Goal: Task Accomplishment & Management: Manage account settings

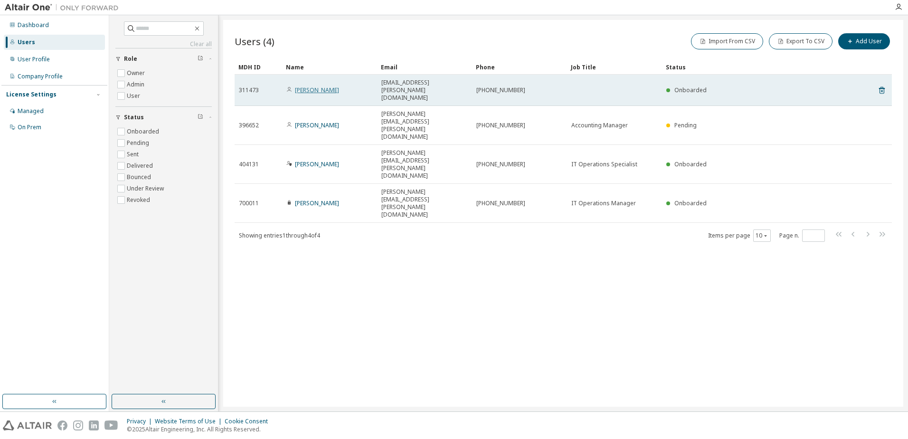
click at [330, 86] on link "[PERSON_NAME]" at bounding box center [317, 90] width 44 height 8
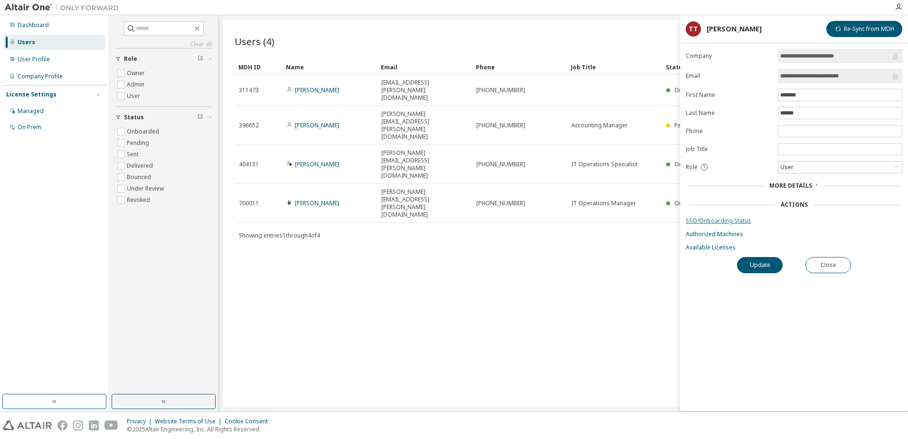
click at [715, 221] on link "SSO/Onboarding Status" at bounding box center [793, 221] width 216 height 8
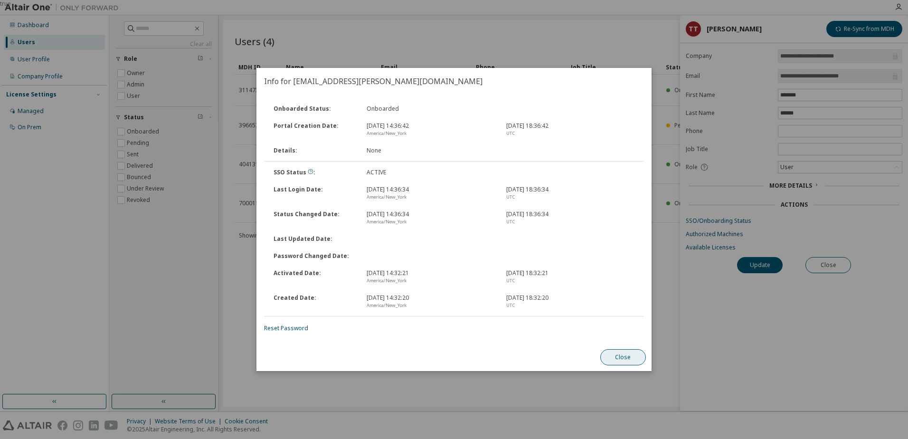
click at [621, 356] on button "Close" at bounding box center [623, 357] width 46 height 16
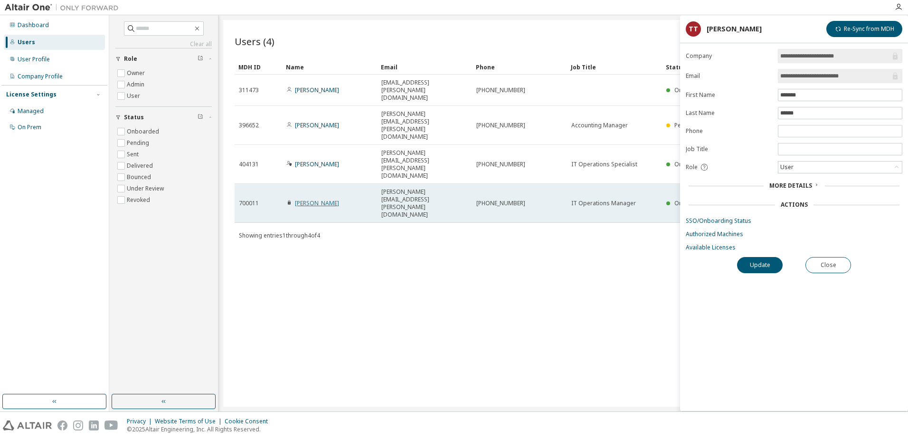
click at [329, 199] on link "[PERSON_NAME]" at bounding box center [317, 203] width 44 height 8
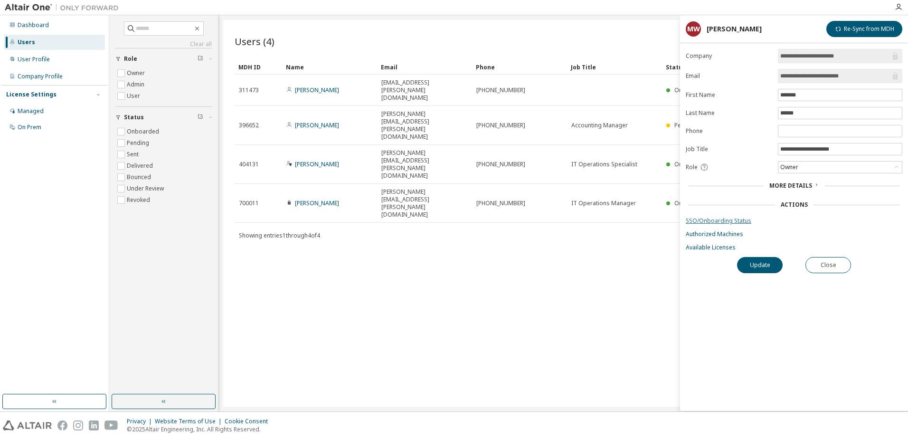
click at [740, 217] on link "SSO/Onboarding Status" at bounding box center [793, 221] width 216 height 8
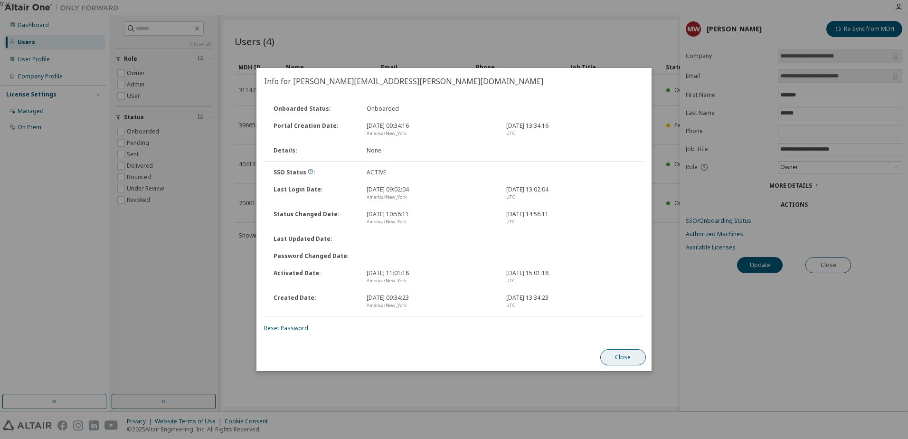
click at [609, 353] on button "Close" at bounding box center [623, 357] width 46 height 16
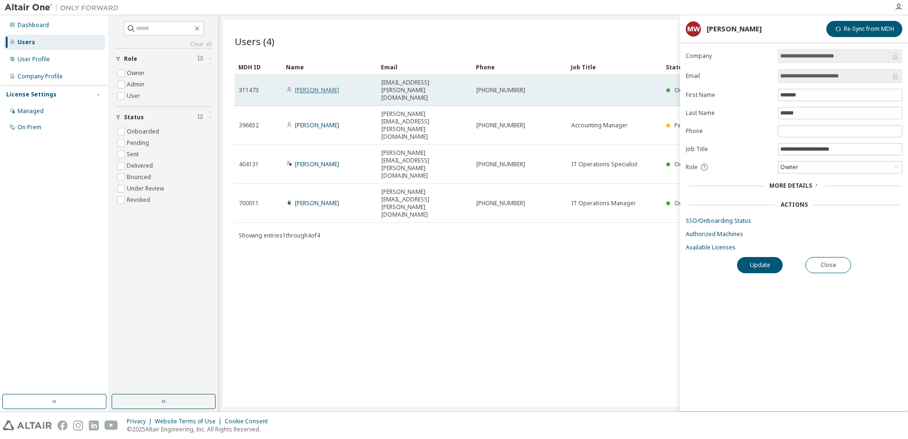
click at [323, 86] on link "[PERSON_NAME]" at bounding box center [317, 90] width 44 height 8
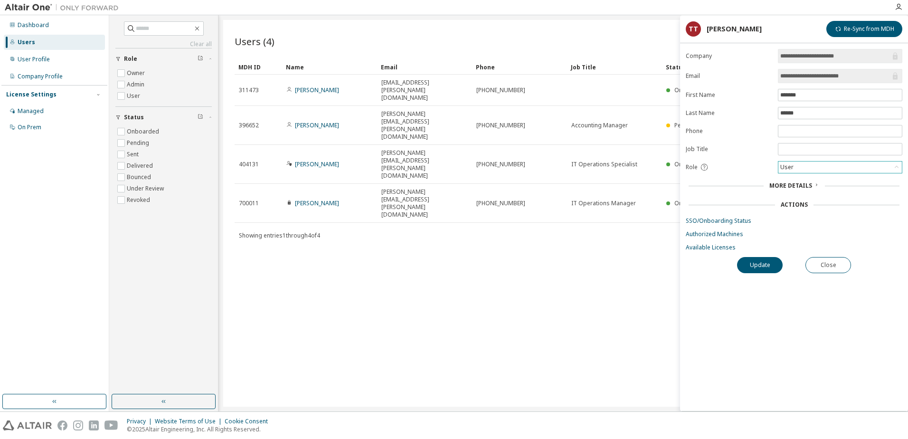
click at [827, 169] on div "User" at bounding box center [839, 166] width 123 height 11
click at [753, 164] on div "Role" at bounding box center [728, 167] width 86 height 9
click at [829, 265] on button "Close" at bounding box center [828, 265] width 46 height 16
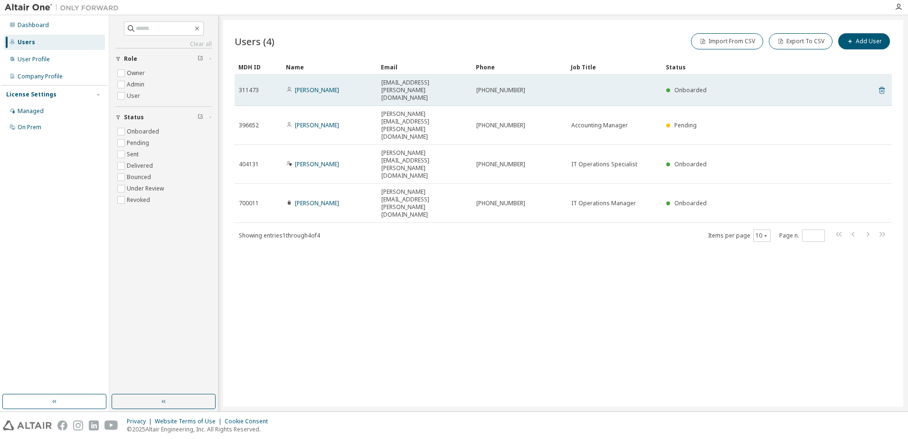
click at [881, 87] on icon at bounding box center [882, 90] width 6 height 7
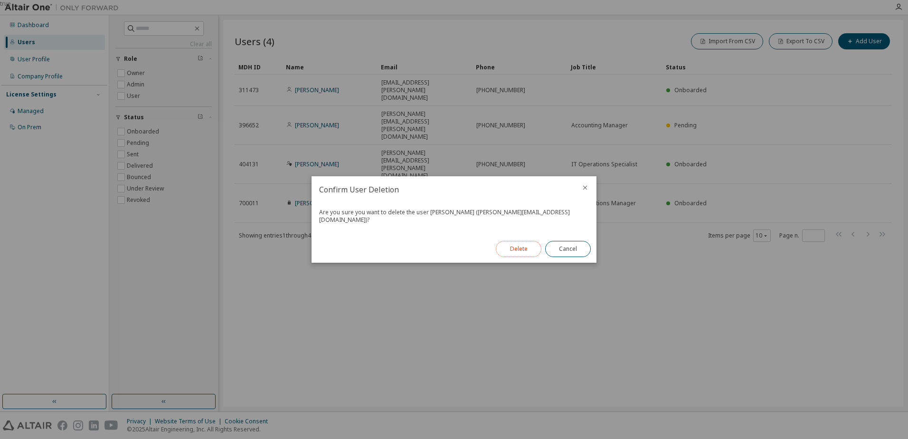
click at [508, 245] on button "Delete" at bounding box center [519, 249] width 46 height 16
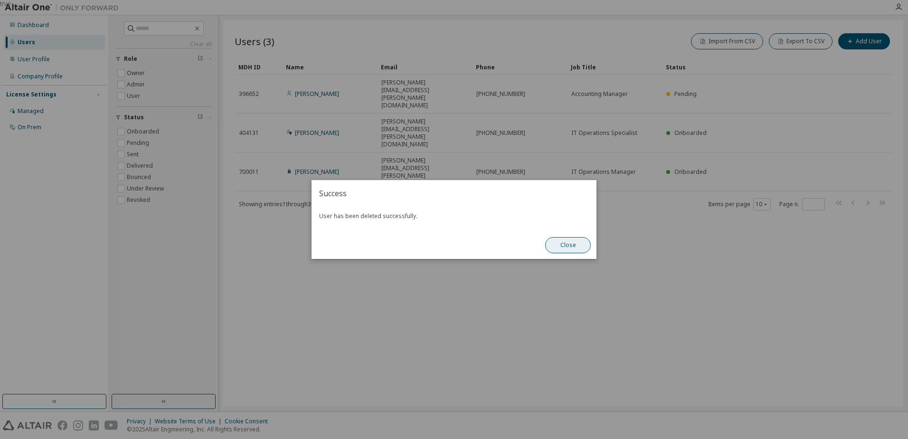
click at [560, 246] on button "Close" at bounding box center [568, 245] width 46 height 16
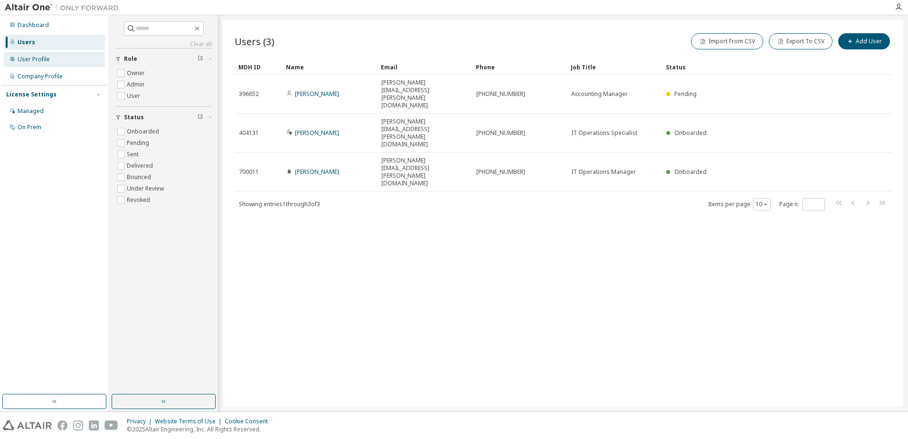
click at [21, 57] on div "User Profile" at bounding box center [34, 60] width 32 height 8
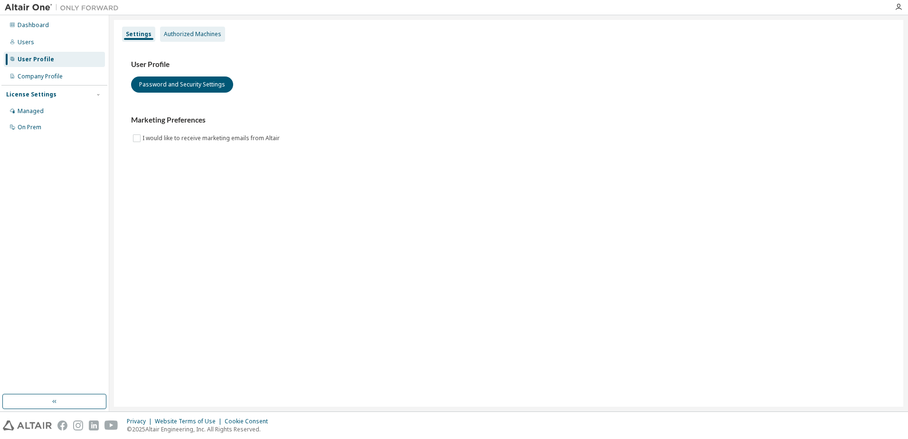
click at [204, 34] on div "Authorized Machines" at bounding box center [192, 34] width 57 height 8
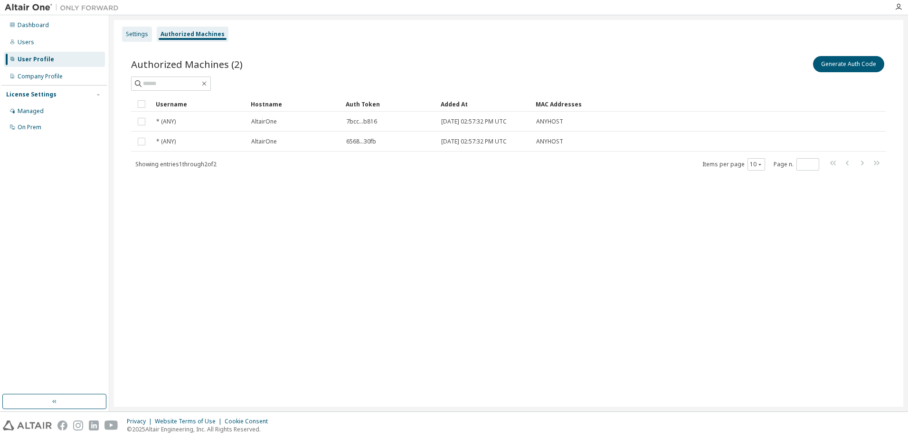
click at [140, 30] on div "Settings" at bounding box center [137, 34] width 22 height 8
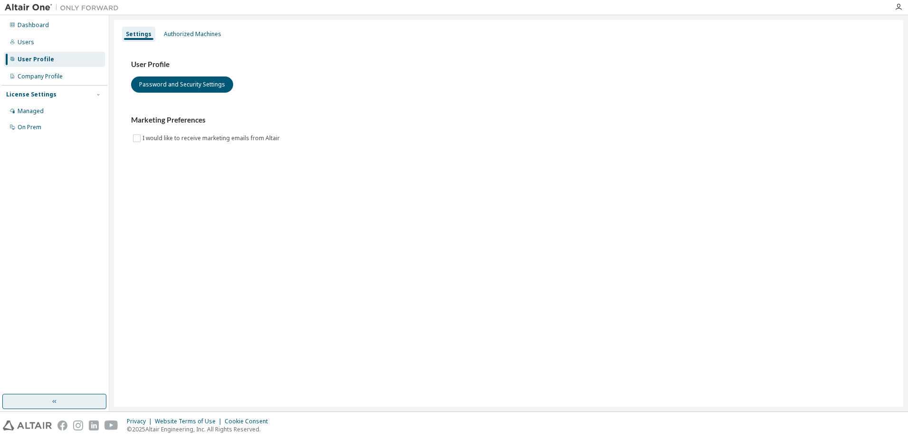
click at [70, 395] on button "button" at bounding box center [54, 400] width 104 height 15
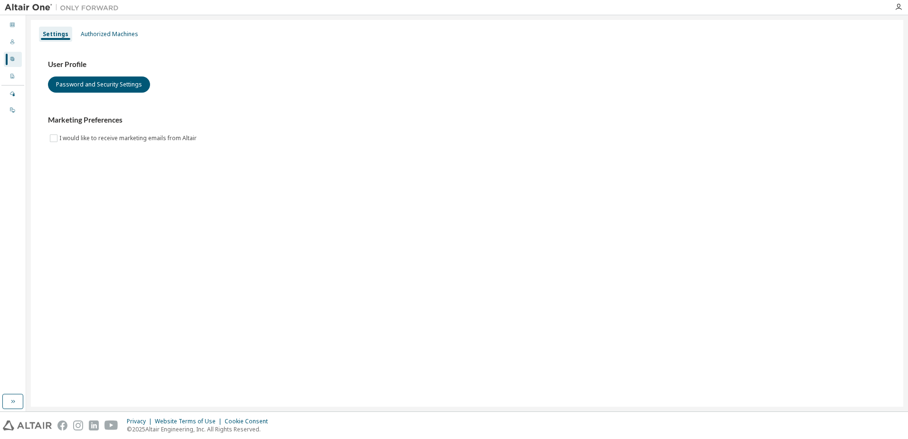
click at [903, 6] on div at bounding box center [898, 7] width 19 height 8
click at [899, 6] on icon "button" at bounding box center [898, 7] width 8 height 8
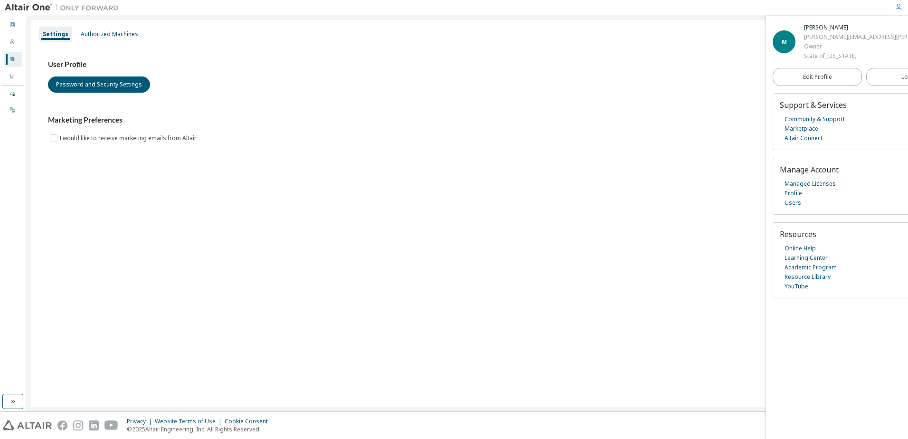
click at [686, 136] on div "Marketing Preferences I would like to receive marketing emails from Altair" at bounding box center [467, 129] width 838 height 28
